Goal: Task Accomplishment & Management: Use online tool/utility

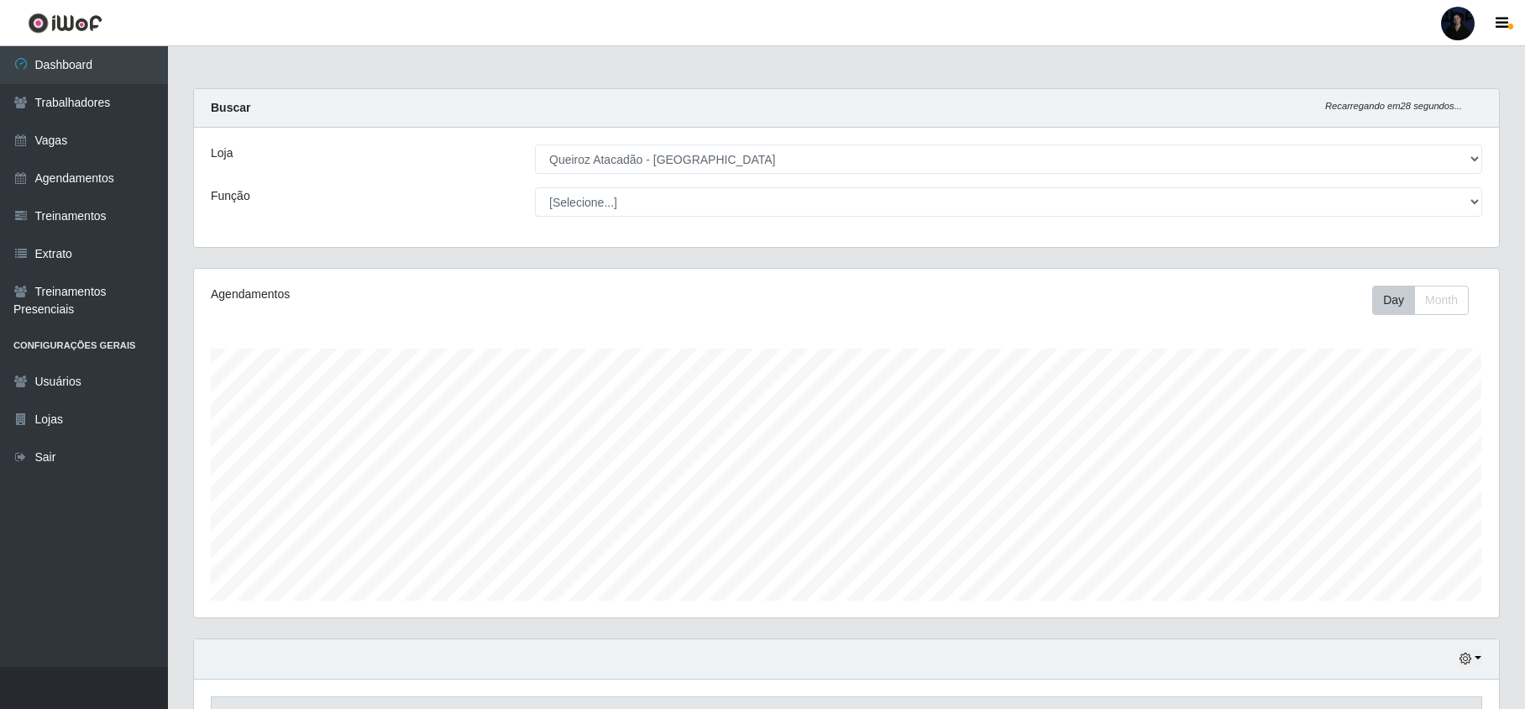
select select "464"
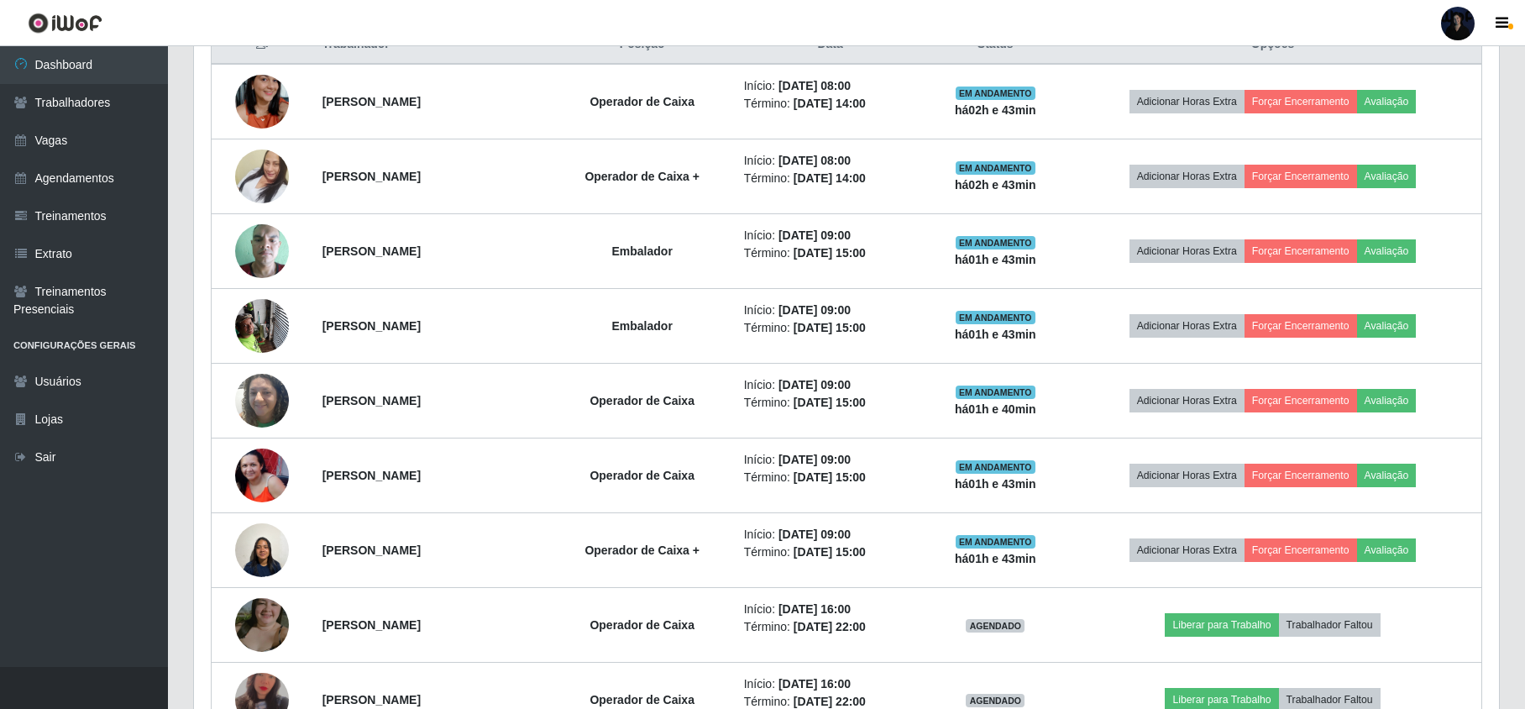
scroll to position [349, 1304]
click at [1450, 24] on div at bounding box center [1458, 24] width 34 height 34
click at [1383, 135] on button "Sair" at bounding box center [1425, 130] width 151 height 34
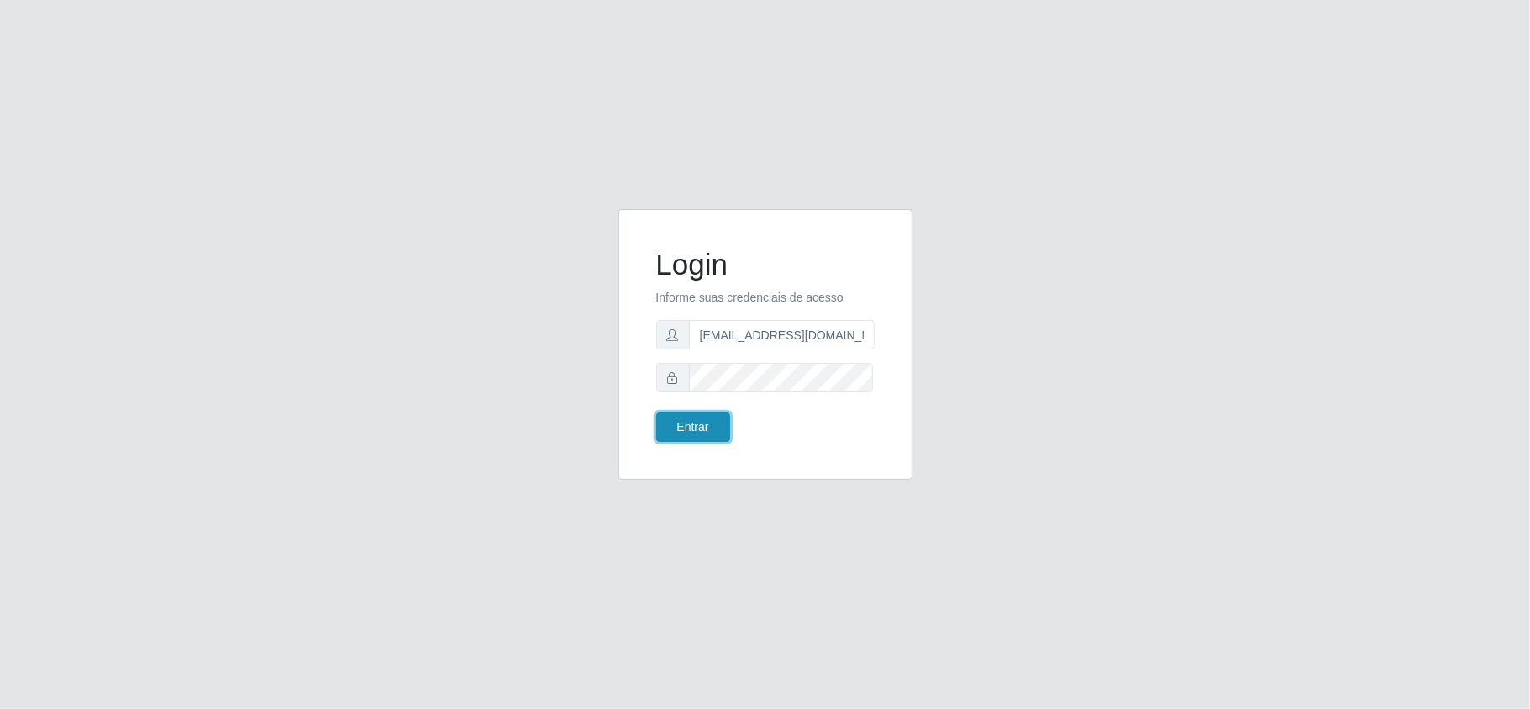
click at [682, 423] on button "Entrar" at bounding box center [693, 426] width 74 height 29
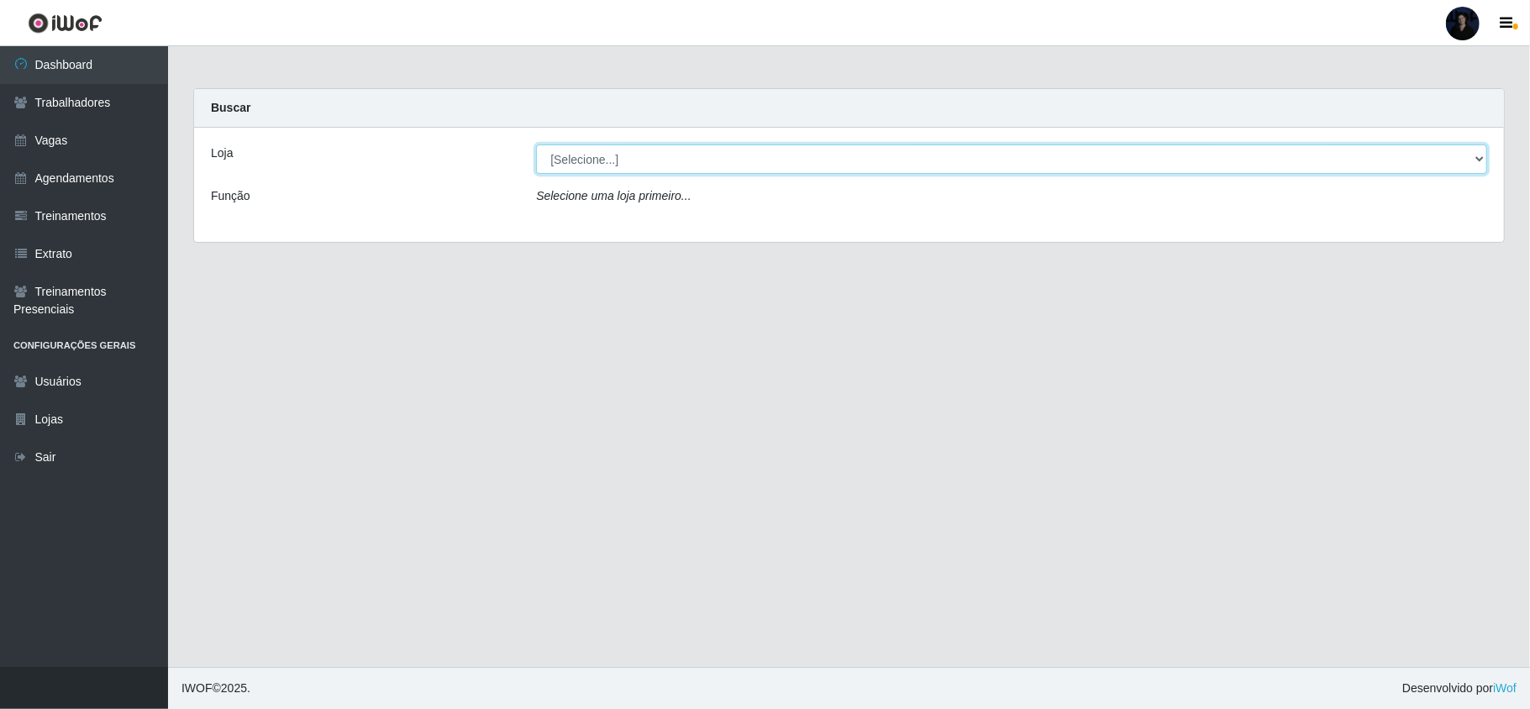
click at [627, 150] on select "[Selecione...] Hiper Queiroz - [GEOGRAPHIC_DATA] [GEOGRAPHIC_DATA] [GEOGRAPHIC_…" at bounding box center [1011, 158] width 951 height 29
select select "464"
click at [536, 144] on select "[Selecione...] Hiper Queiroz - [GEOGRAPHIC_DATA] [GEOGRAPHIC_DATA] [GEOGRAPHIC_…" at bounding box center [1011, 158] width 951 height 29
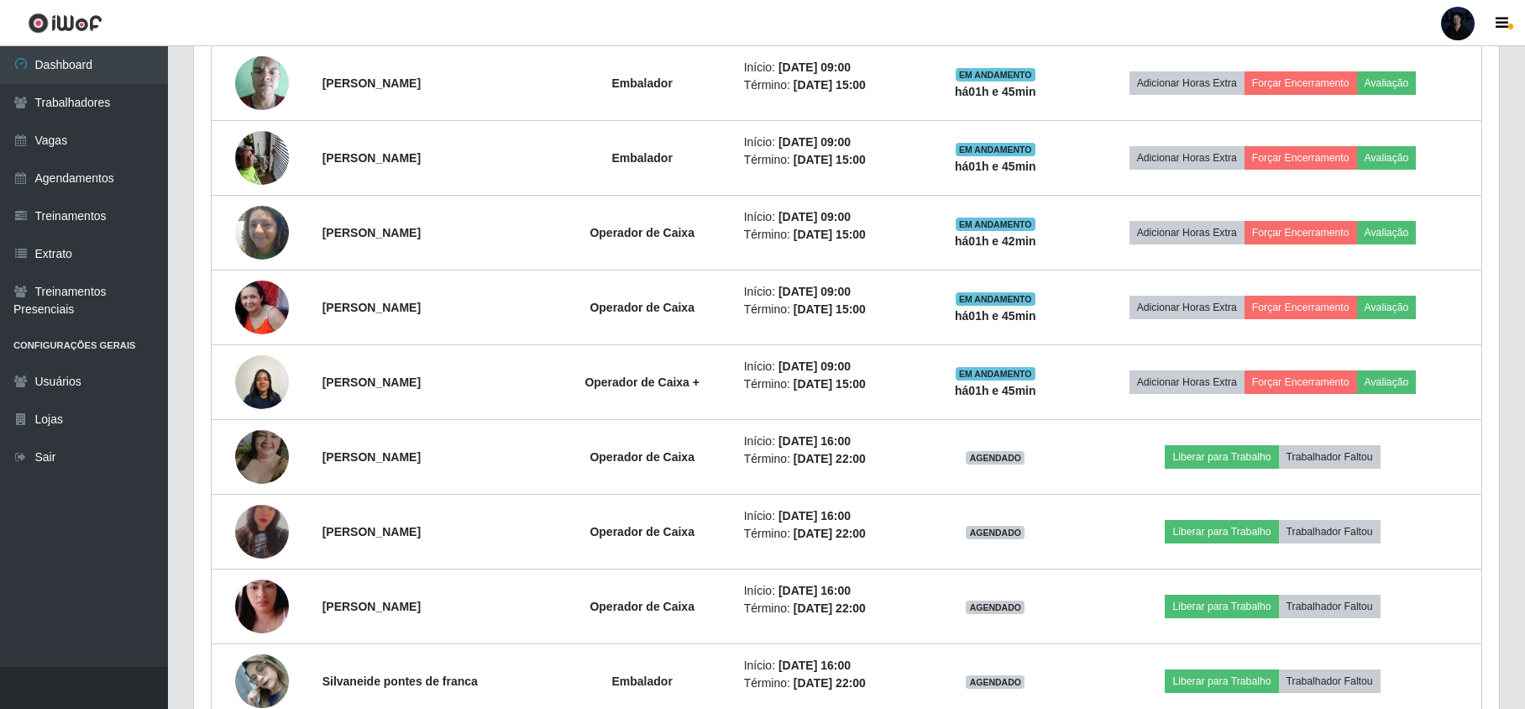
scroll to position [936, 0]
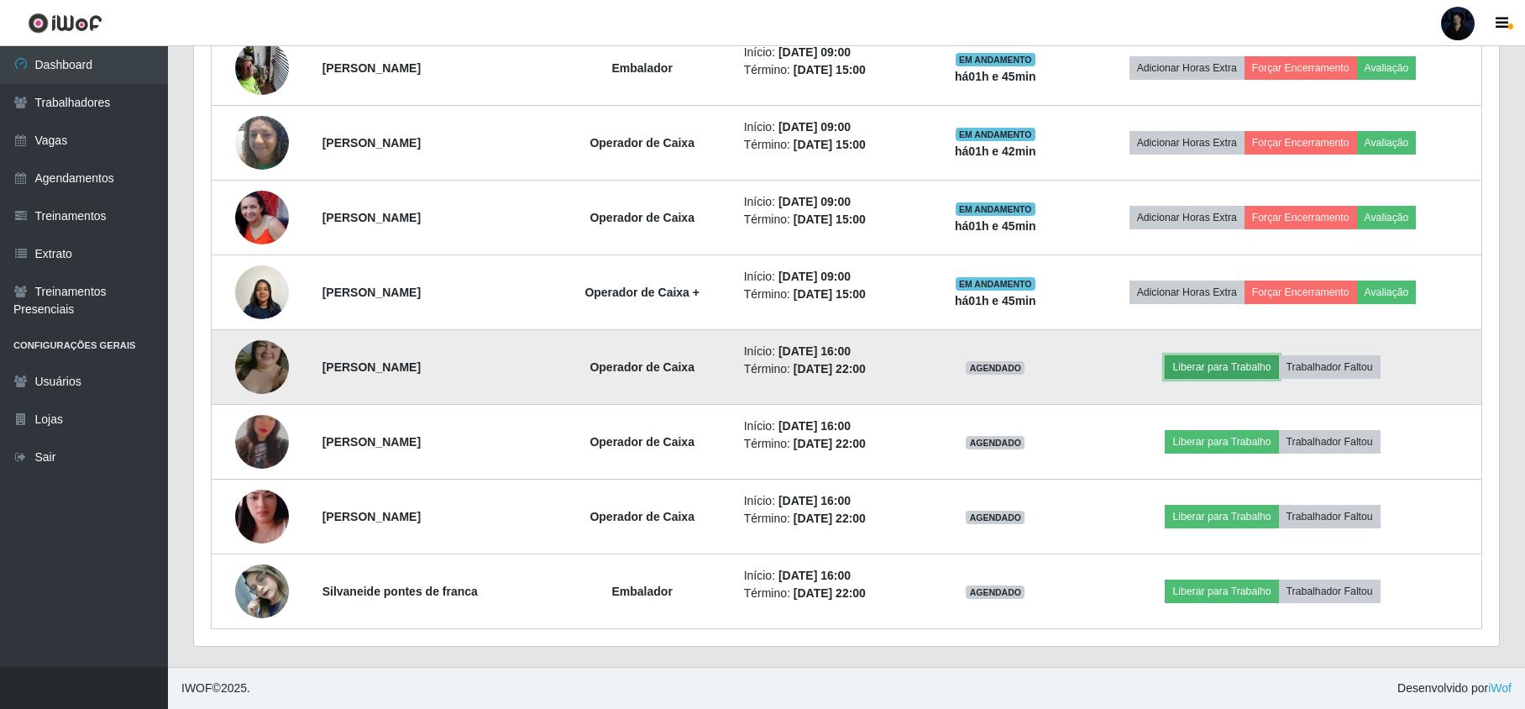
click at [1210, 366] on button "Liberar para Trabalho" at bounding box center [1221, 367] width 113 height 24
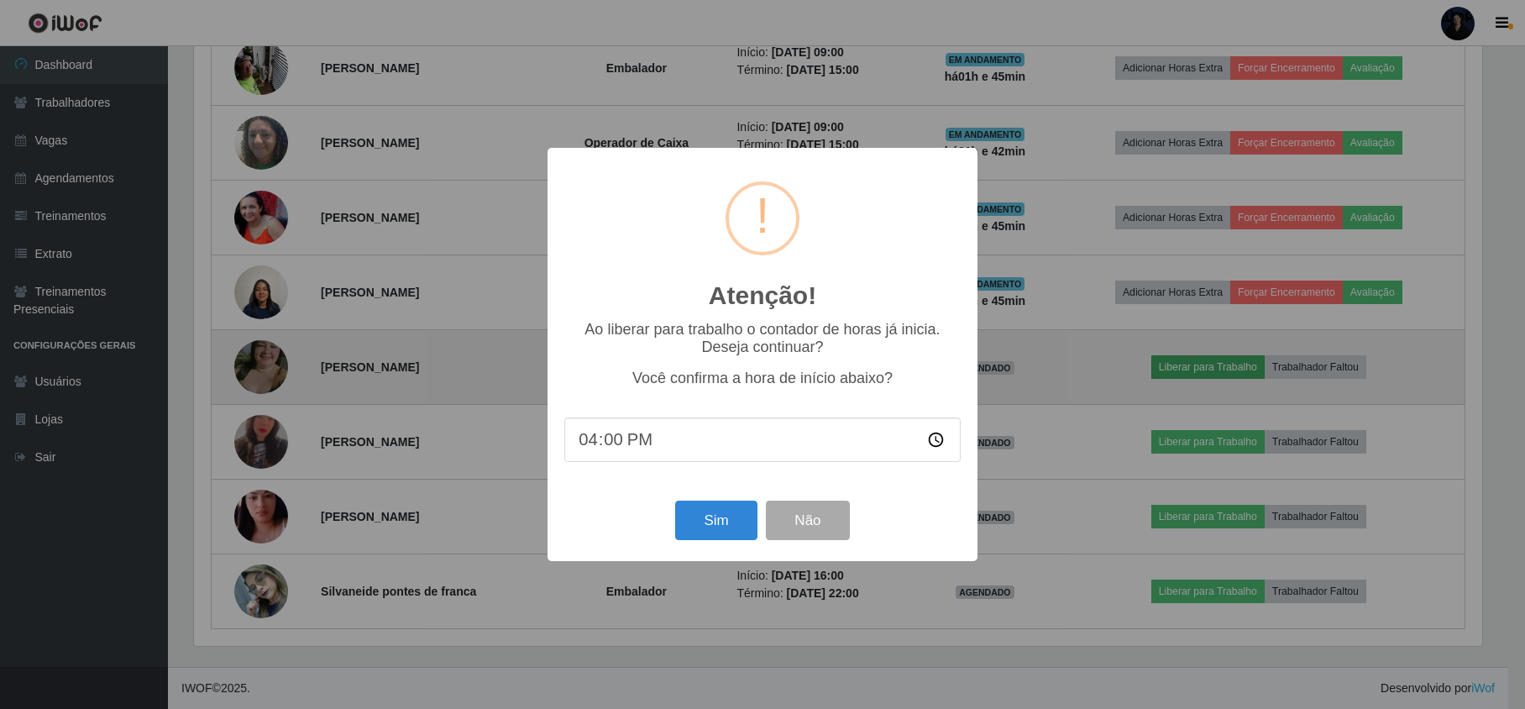
scroll to position [349, 1292]
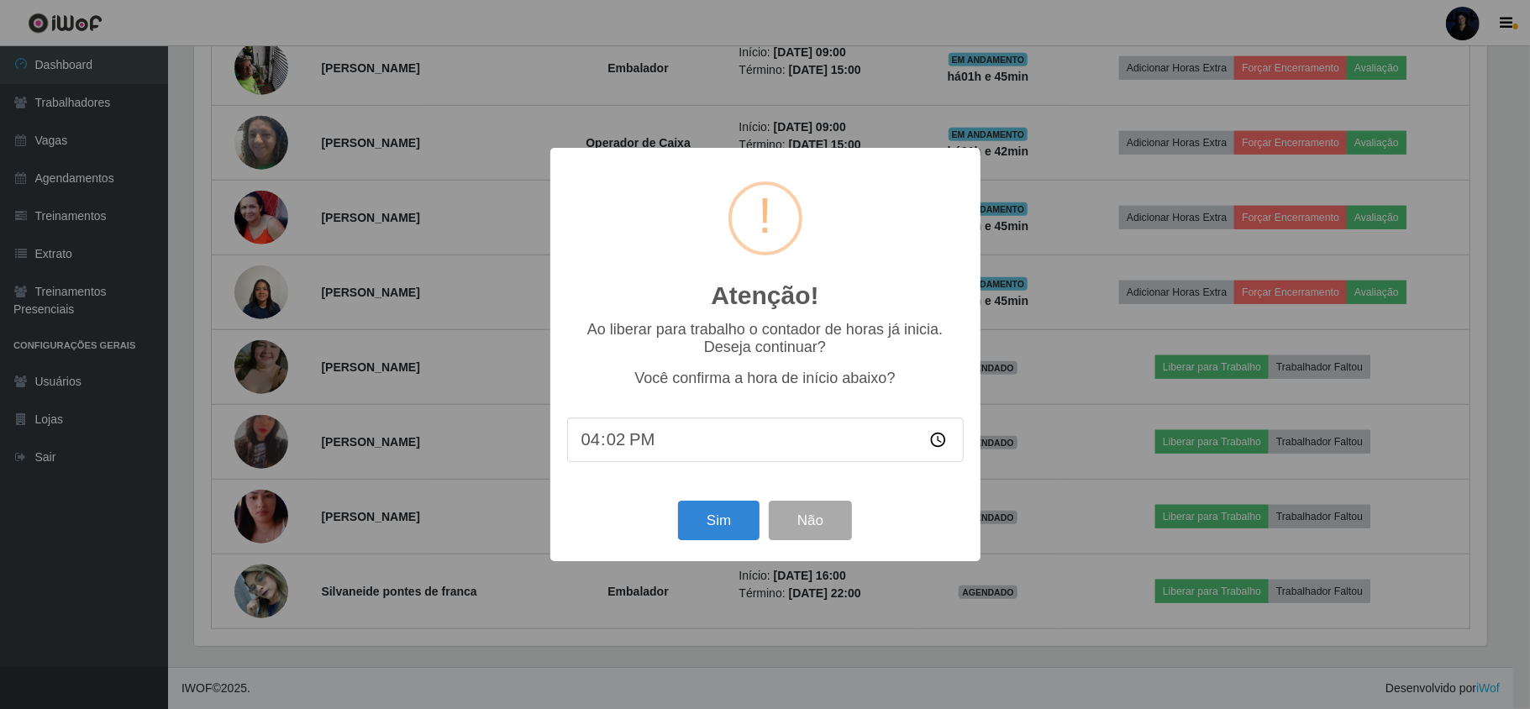
type input "16:20"
click at [823, 524] on button "Não" at bounding box center [810, 520] width 83 height 39
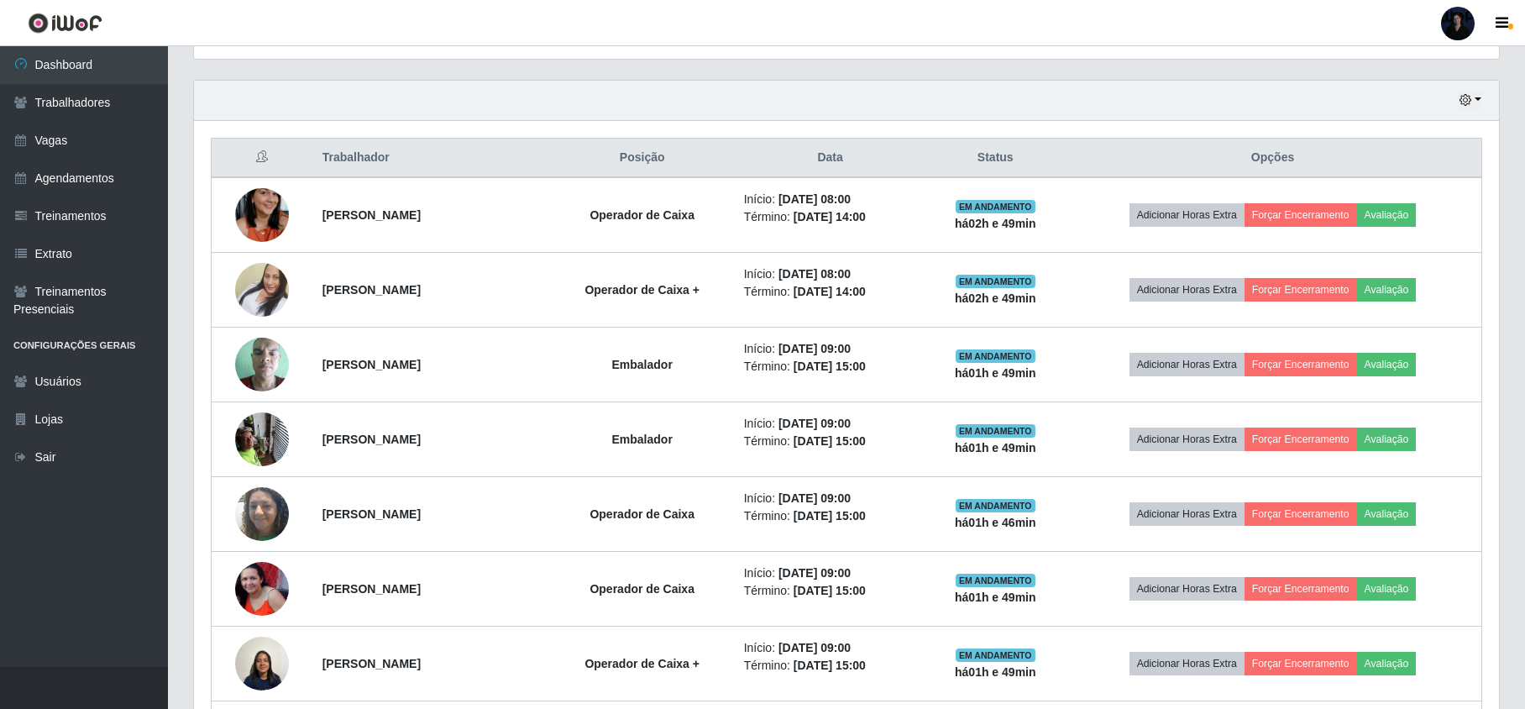
scroll to position [559, 0]
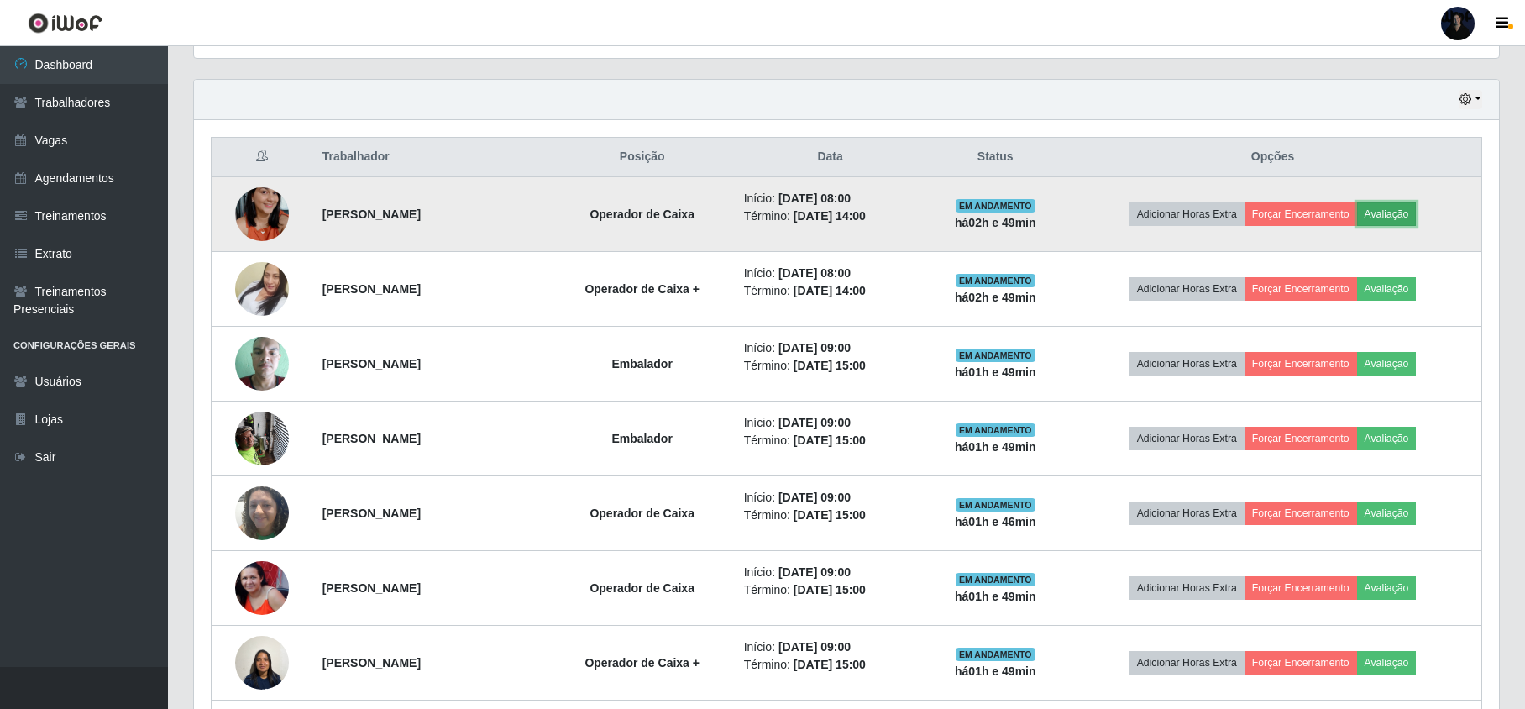
click at [1394, 213] on button "Avaliação" at bounding box center [1387, 214] width 60 height 24
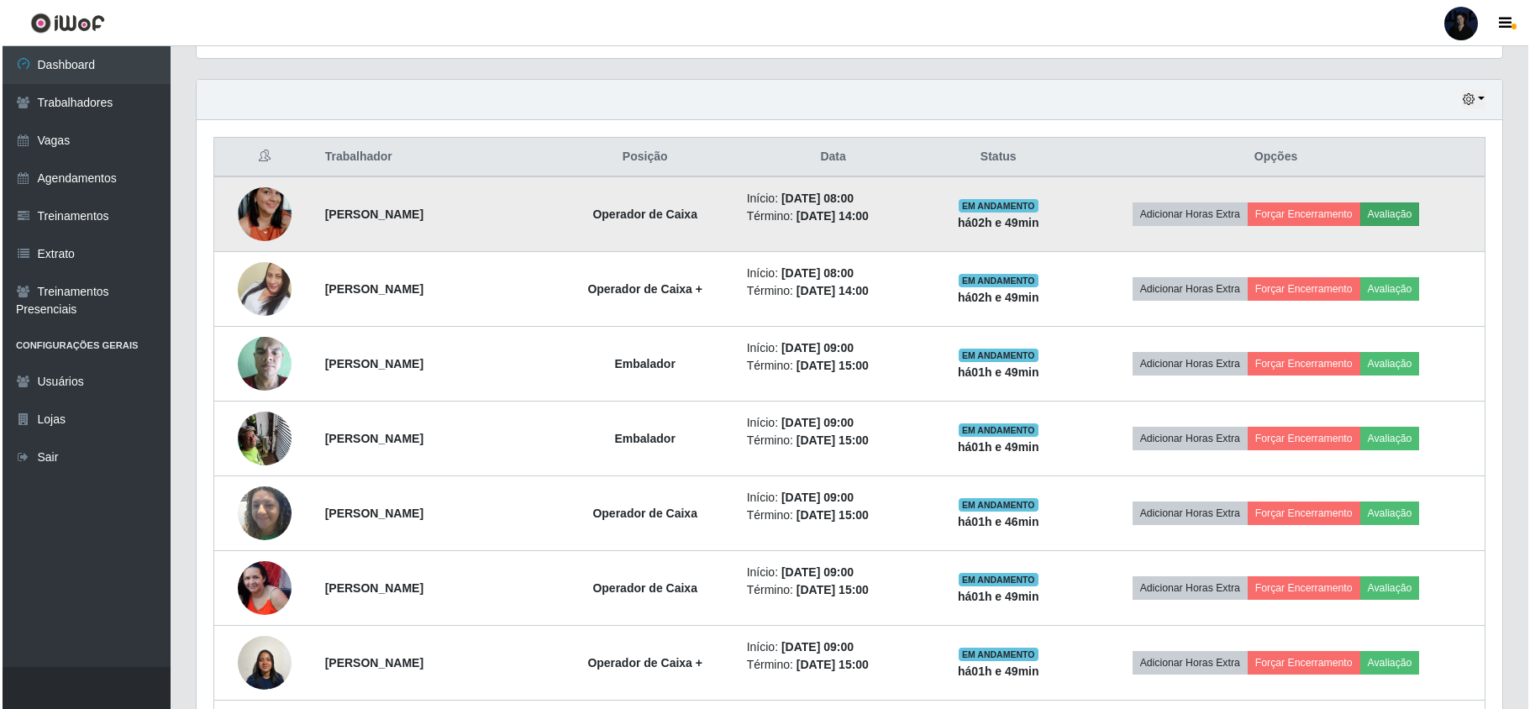
scroll to position [349, 1292]
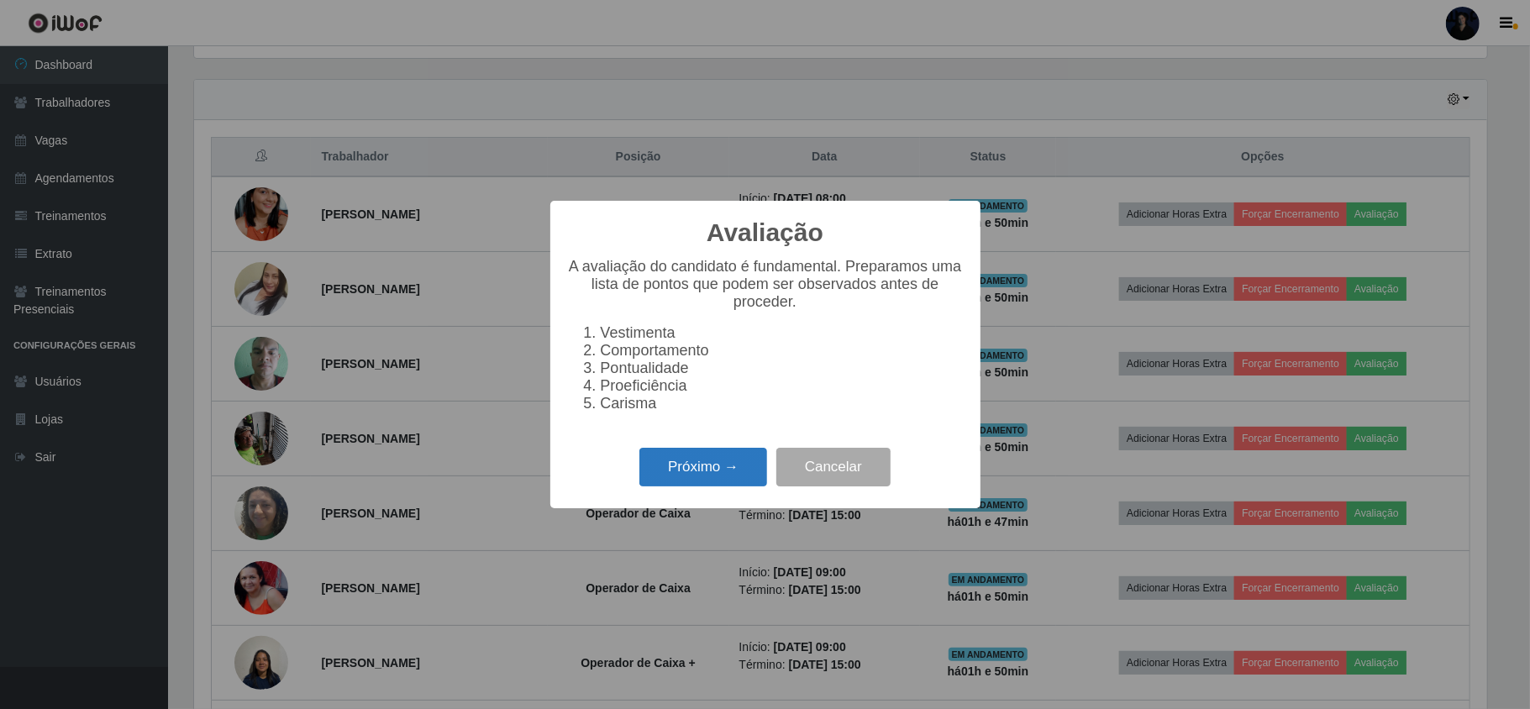
click at [696, 475] on button "Próximo →" at bounding box center [703, 467] width 128 height 39
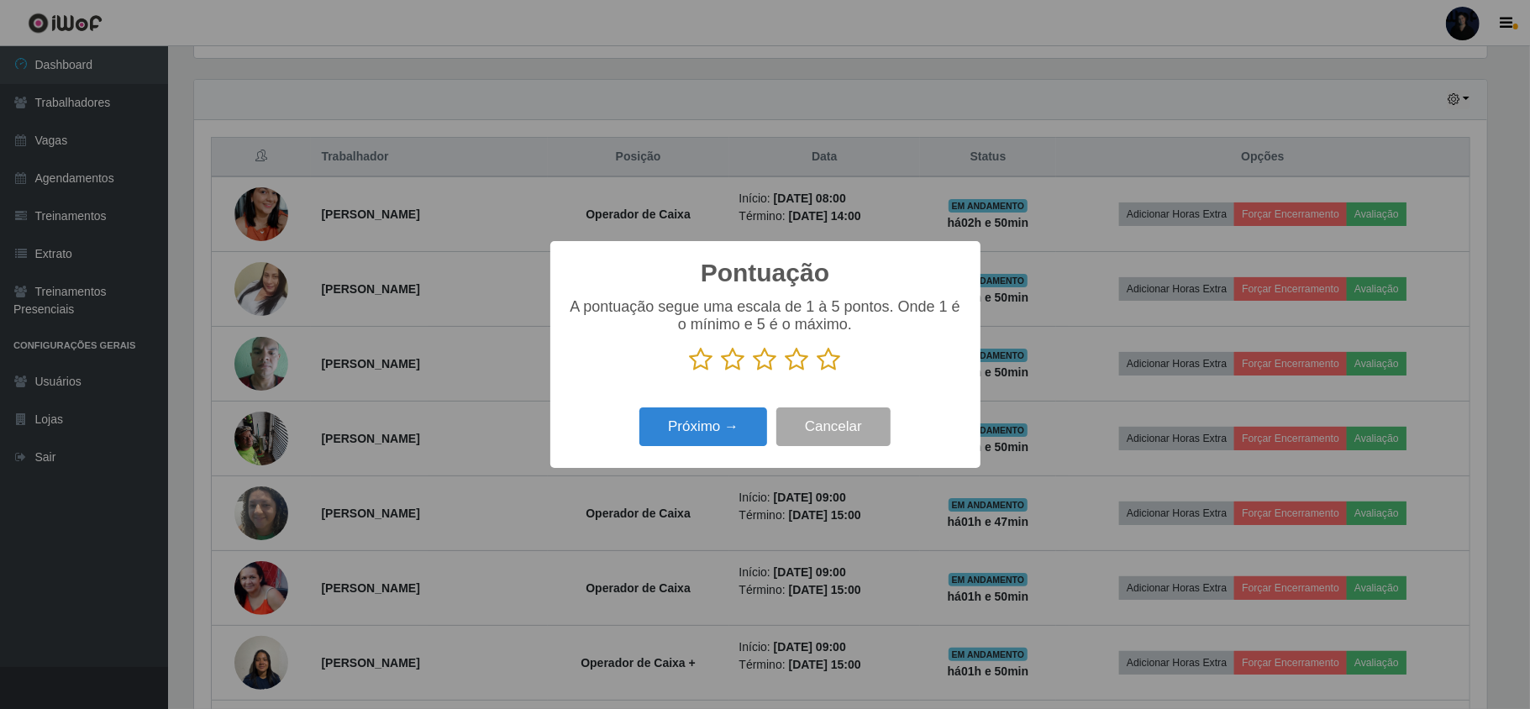
click at [791, 365] on icon at bounding box center [797, 359] width 24 height 25
click at [785, 372] on input "radio" at bounding box center [785, 372] width 0 height 0
click at [720, 428] on button "Próximo →" at bounding box center [703, 426] width 128 height 39
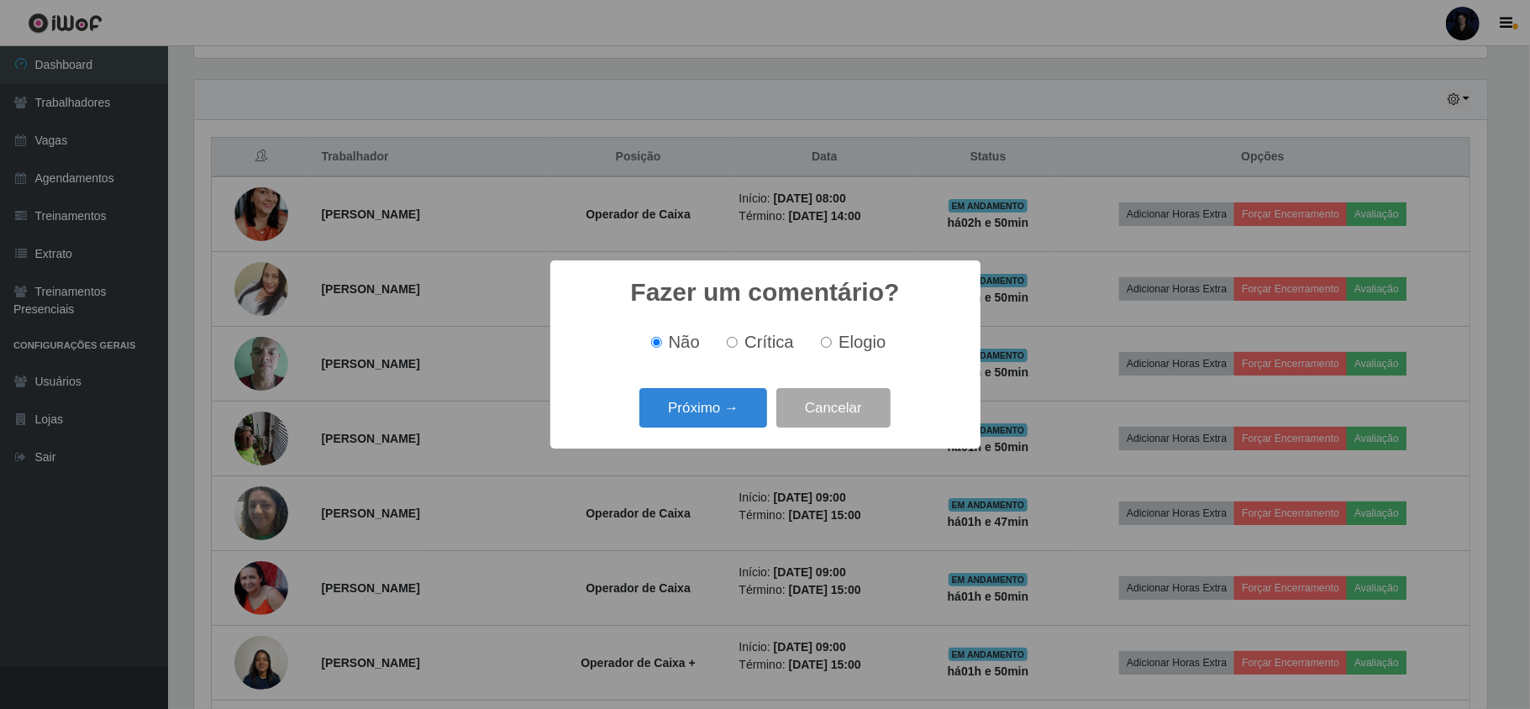
click at [840, 346] on span "Elogio" at bounding box center [861, 342] width 47 height 18
click at [832, 346] on input "Elogio" at bounding box center [826, 342] width 11 height 11
radio input "true"
click at [716, 417] on button "Próximo →" at bounding box center [703, 407] width 128 height 39
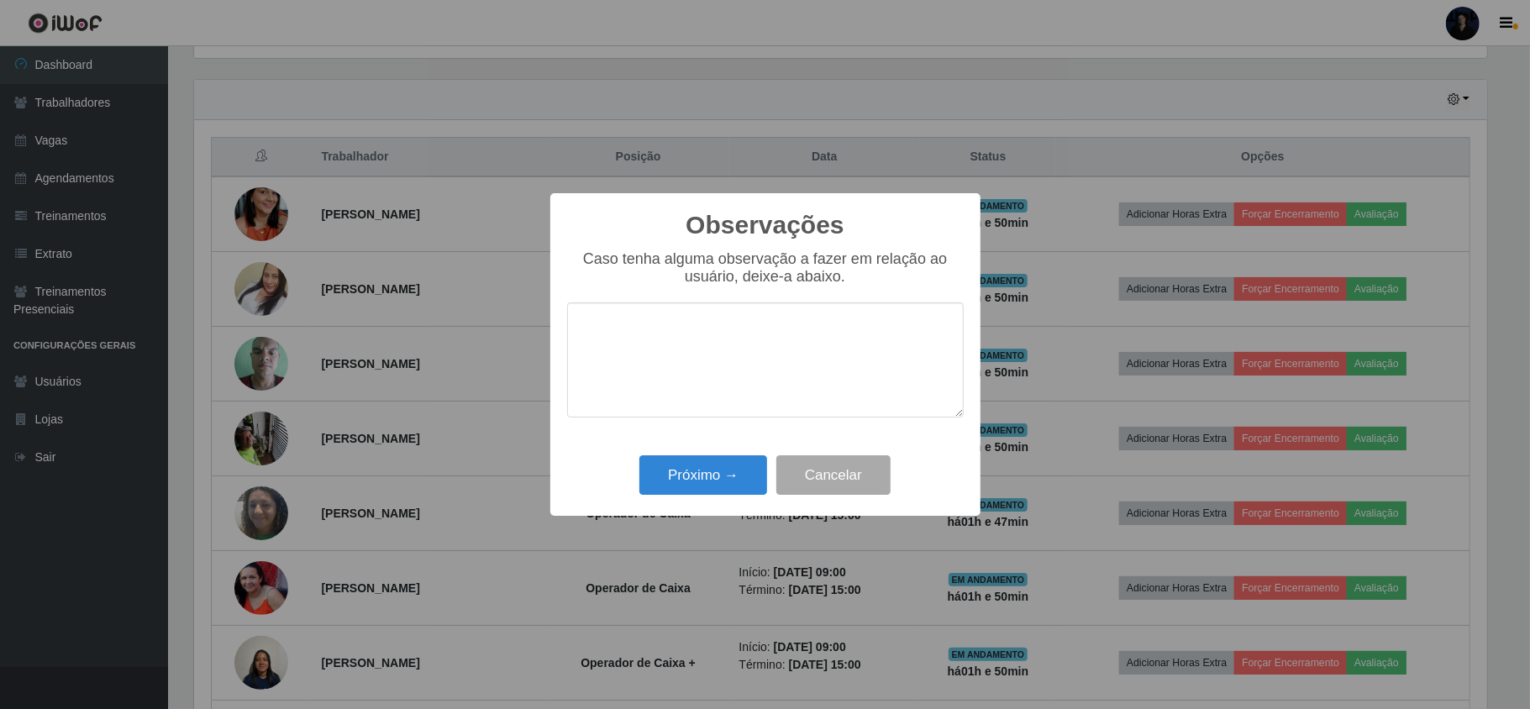
click at [686, 388] on textarea at bounding box center [765, 359] width 396 height 115
type textarea "A"
type textarea "proativa"
click at [811, 479] on button "Cancelar" at bounding box center [833, 474] width 114 height 39
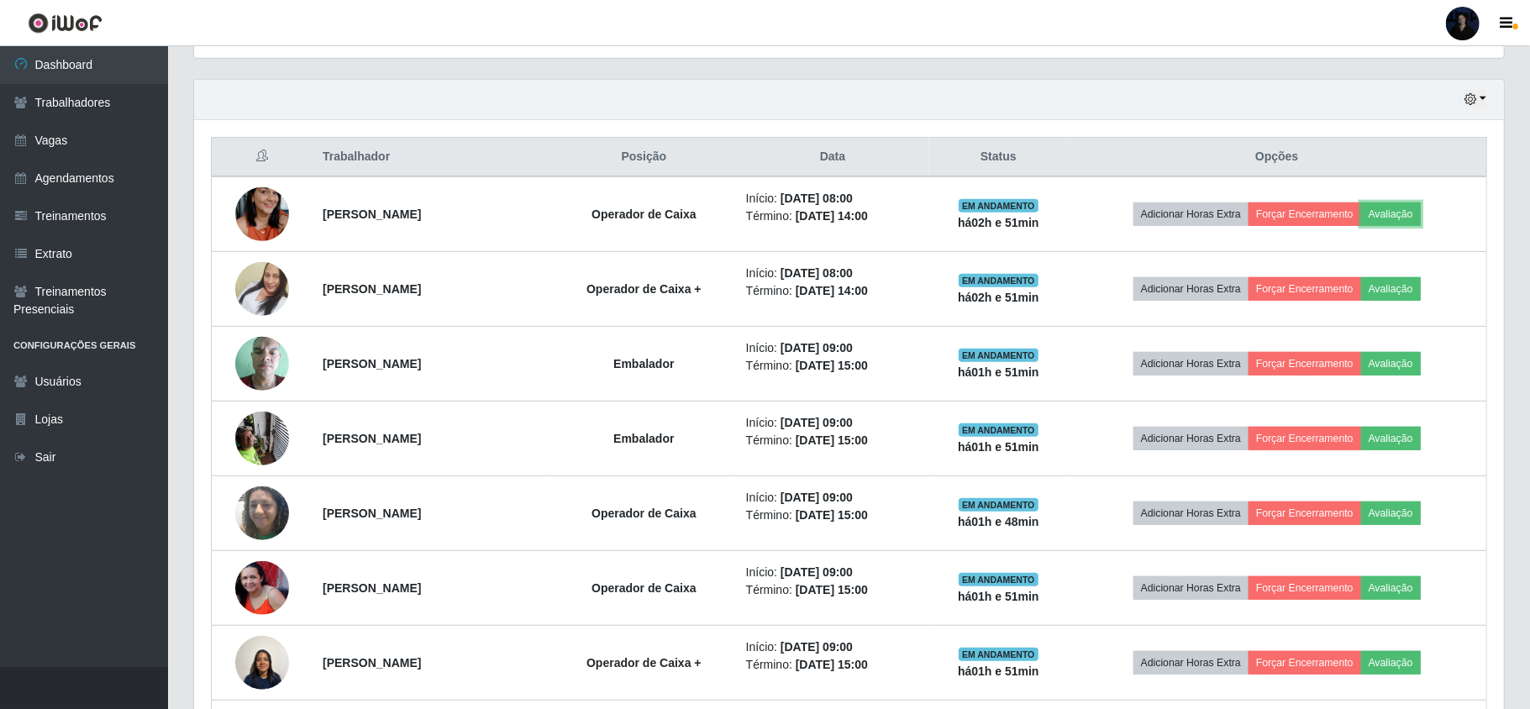
scroll to position [349, 1304]
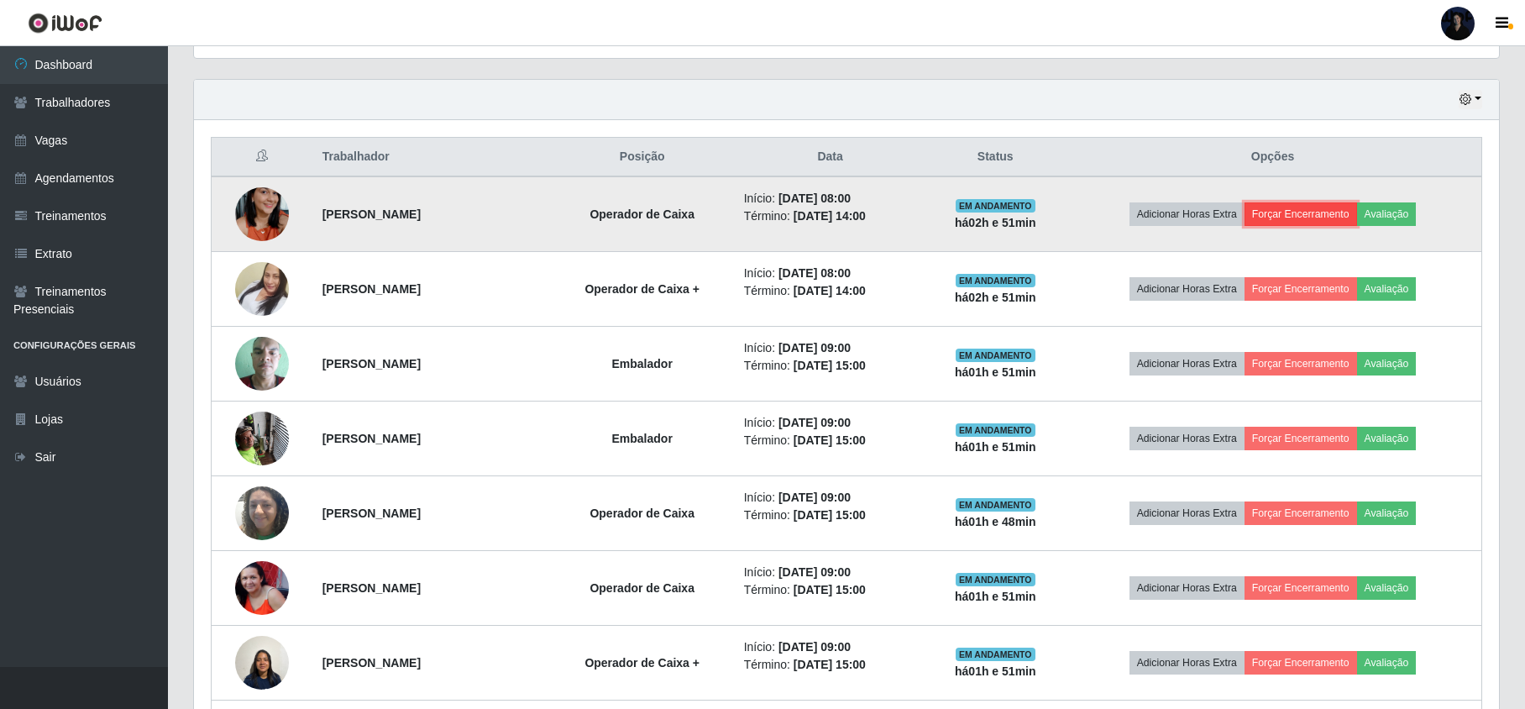
click at [1325, 220] on button "Forçar Encerramento" at bounding box center [1301, 214] width 113 height 24
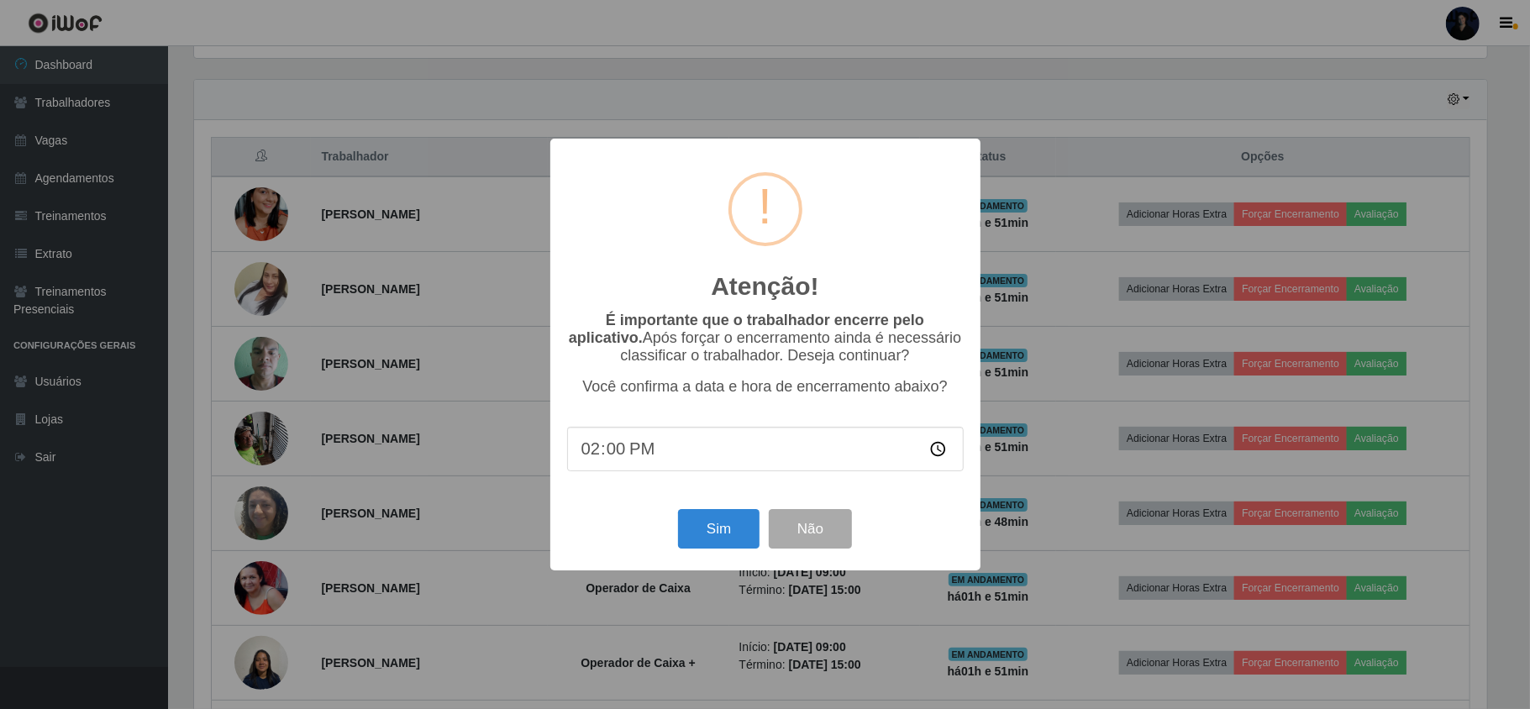
click at [591, 452] on input "14:00" at bounding box center [765, 449] width 396 height 45
click at [590, 455] on input "10:00" at bounding box center [765, 449] width 396 height 45
type input "14:00"
click at [811, 532] on button "Não" at bounding box center [810, 528] width 83 height 39
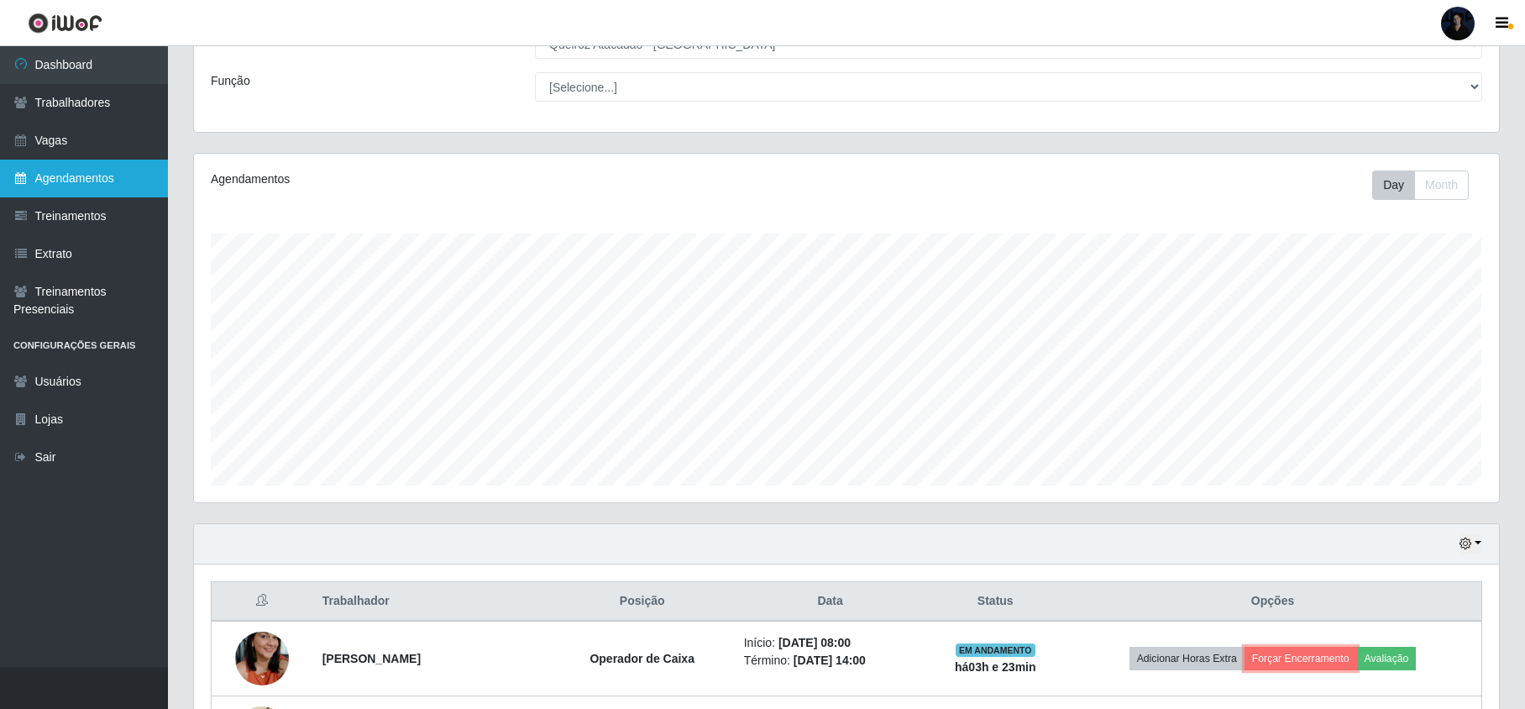
scroll to position [112, 0]
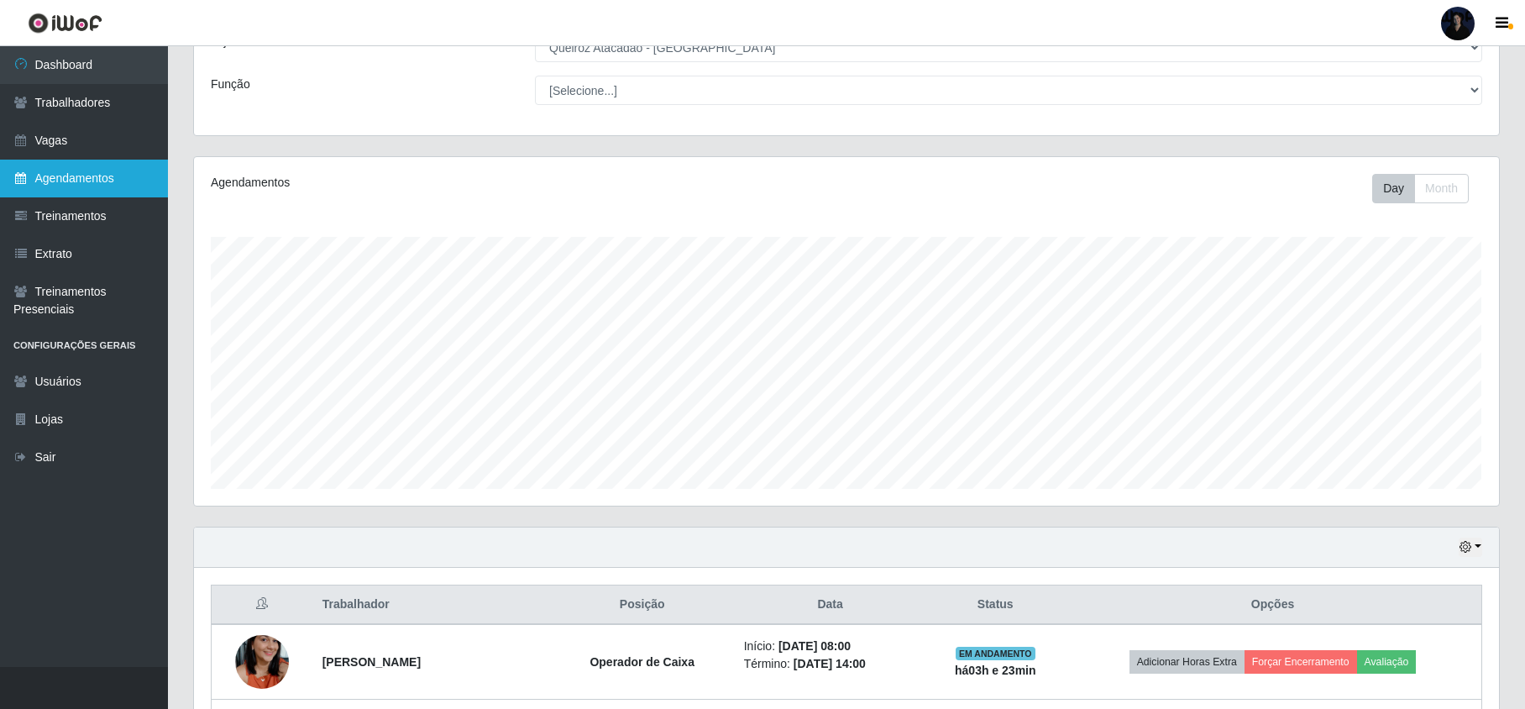
click at [112, 179] on link "Agendamentos" at bounding box center [84, 179] width 168 height 38
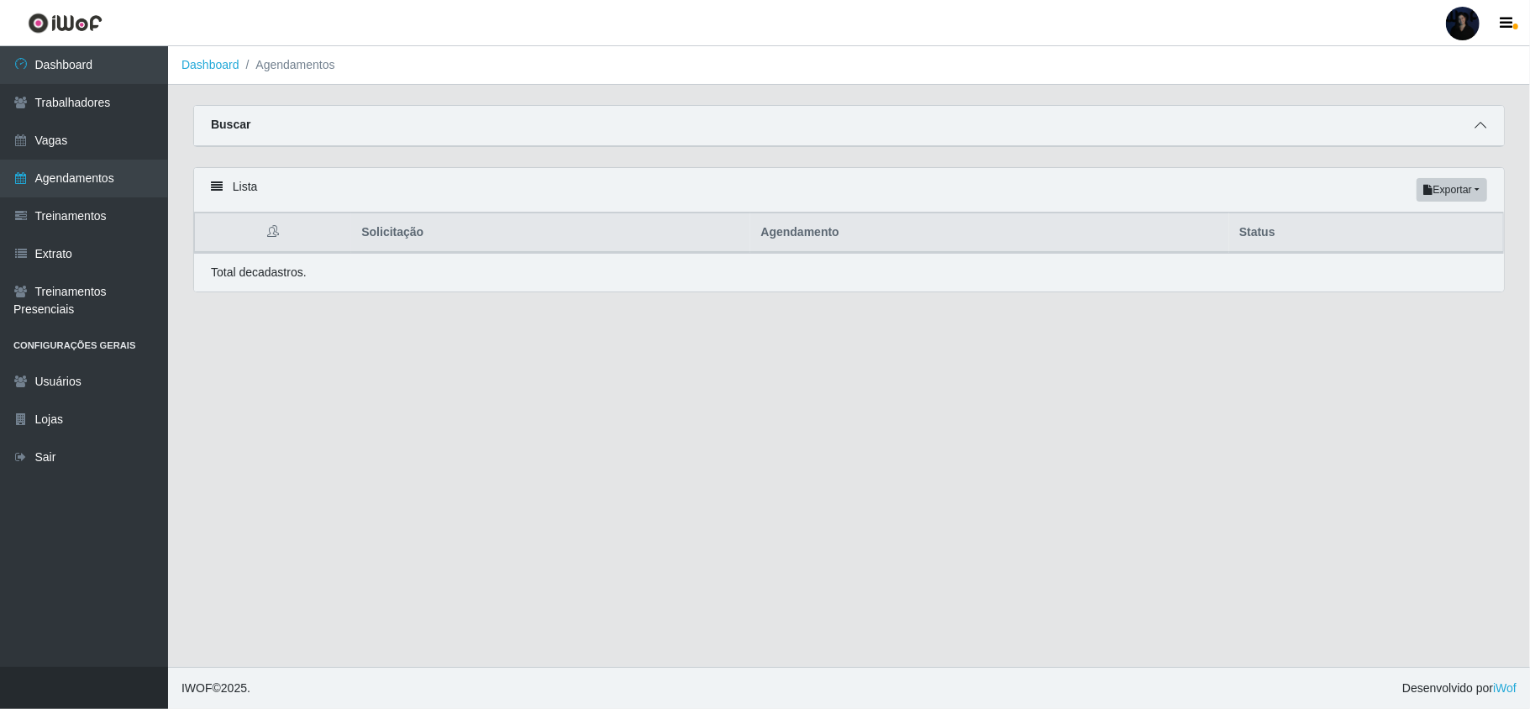
click at [1485, 119] on icon at bounding box center [1480, 125] width 12 height 12
